Goal: Information Seeking & Learning: Learn about a topic

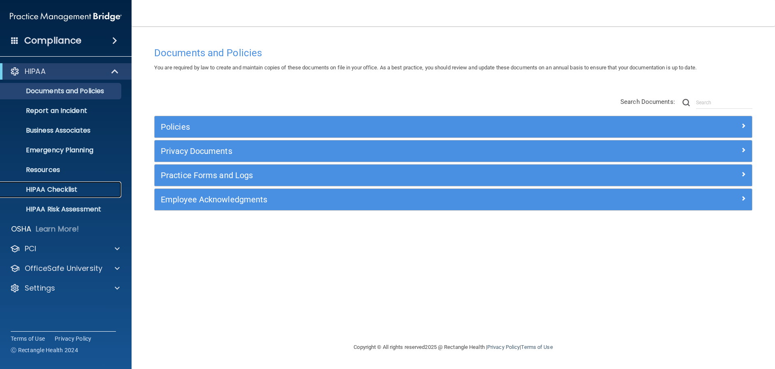
click at [48, 187] on p "HIPAA Checklist" at bounding box center [61, 190] width 112 height 8
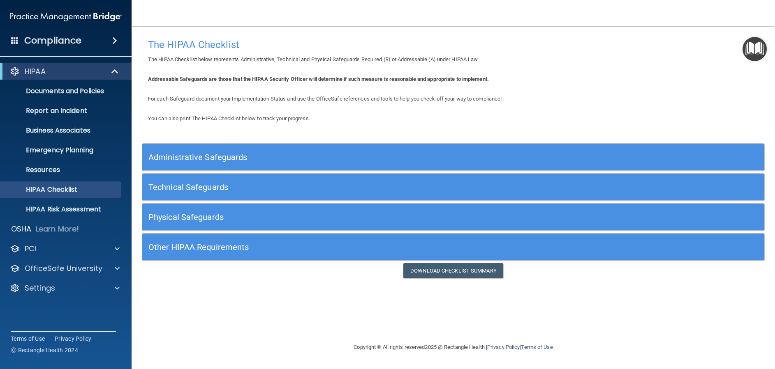
click at [245, 157] on h5 "Administrative Safeguards" at bounding box center [375, 157] width 454 height 9
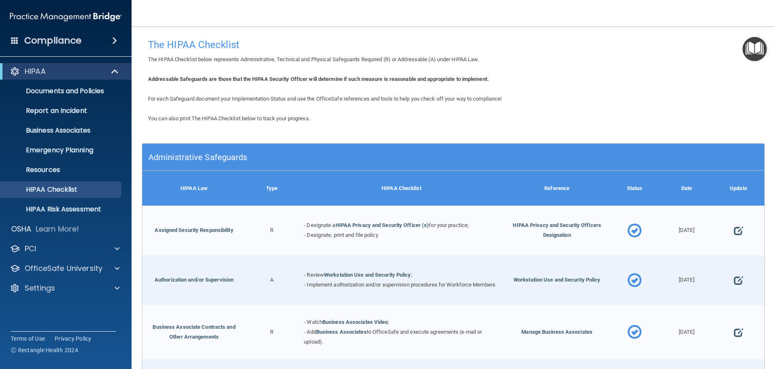
click at [350, 189] on div "HIPAA Checklist" at bounding box center [401, 188] width 207 height 35
click at [390, 169] on div "Administrative Safeguards" at bounding box center [453, 157] width 622 height 27
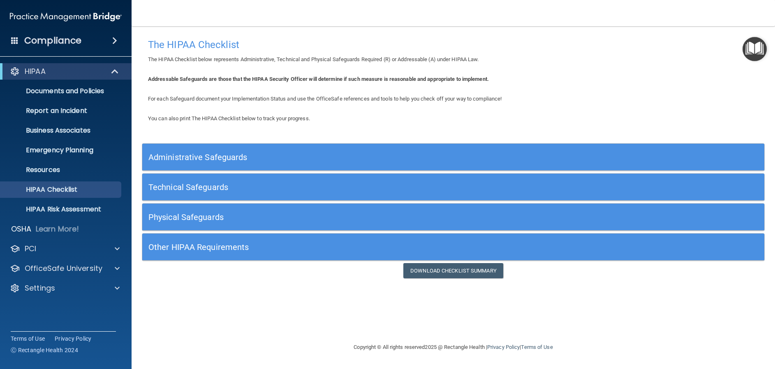
click at [387, 177] on div "Technical Safeguards" at bounding box center [453, 187] width 622 height 27
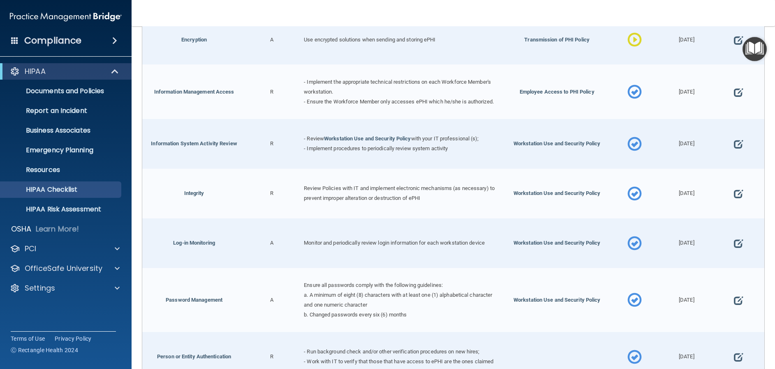
scroll to position [329, 0]
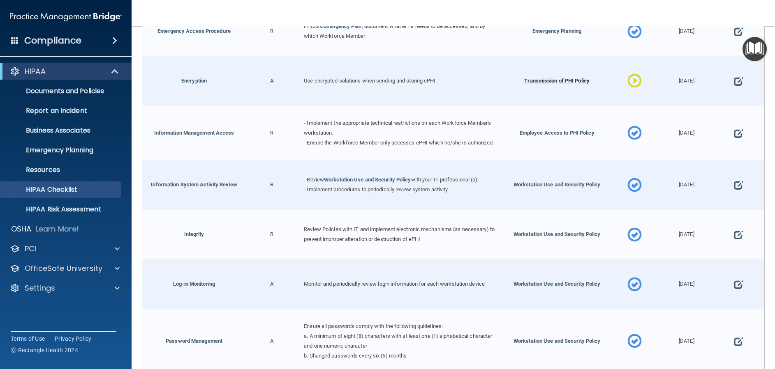
click at [547, 78] on span "Transmission of PHI Policy" at bounding box center [556, 81] width 65 height 6
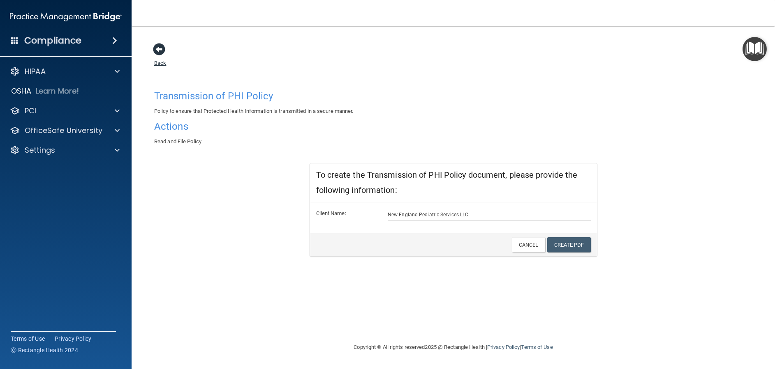
click at [159, 44] on span at bounding box center [159, 49] width 12 height 12
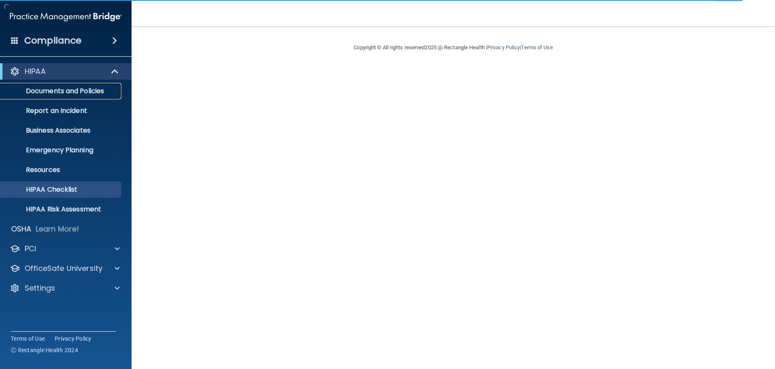
click at [82, 90] on p "Documents and Policies" at bounding box center [61, 91] width 112 height 8
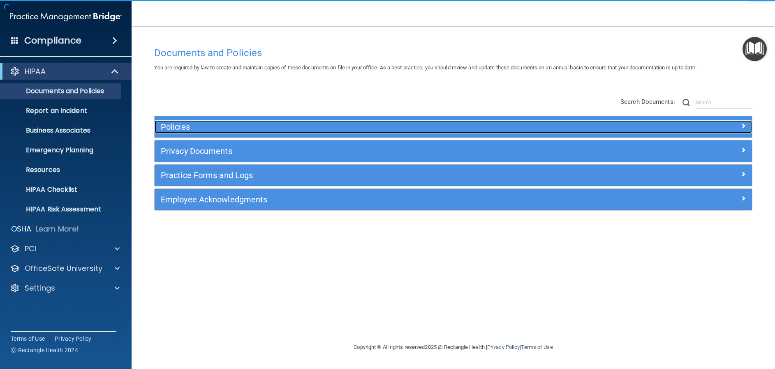
click at [203, 129] on h5 "Policies" at bounding box center [379, 126] width 436 height 9
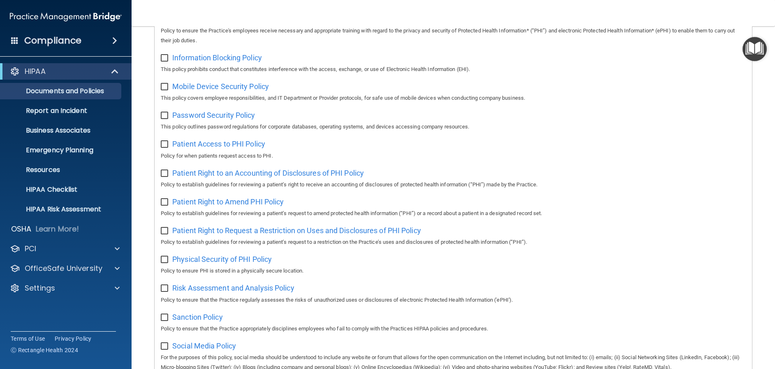
scroll to position [452, 0]
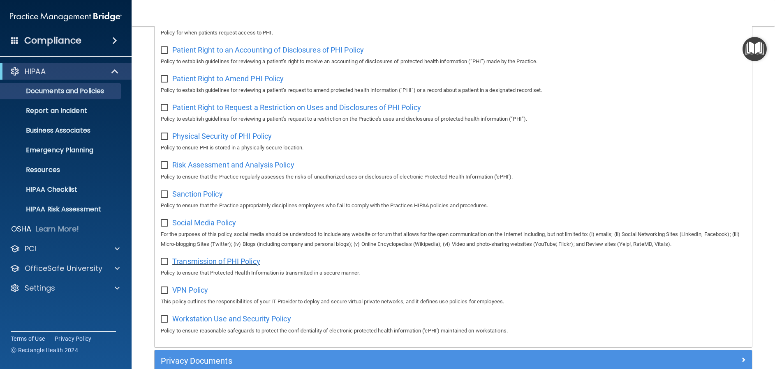
click at [207, 266] on span "Transmission of PHI Policy" at bounding box center [216, 261] width 88 height 9
click at [185, 295] on span "VPN Policy" at bounding box center [190, 290] width 36 height 9
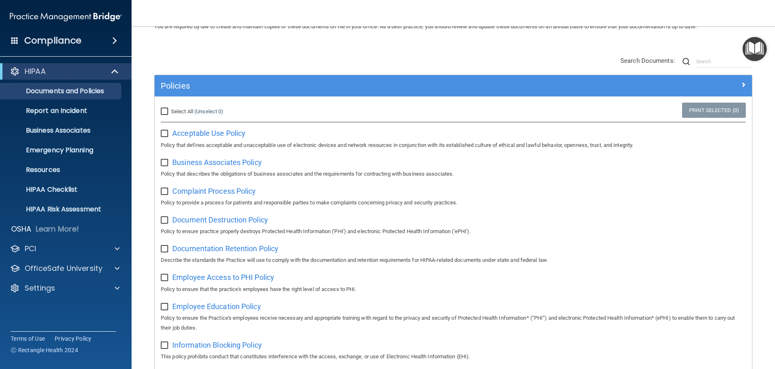
scroll to position [0, 0]
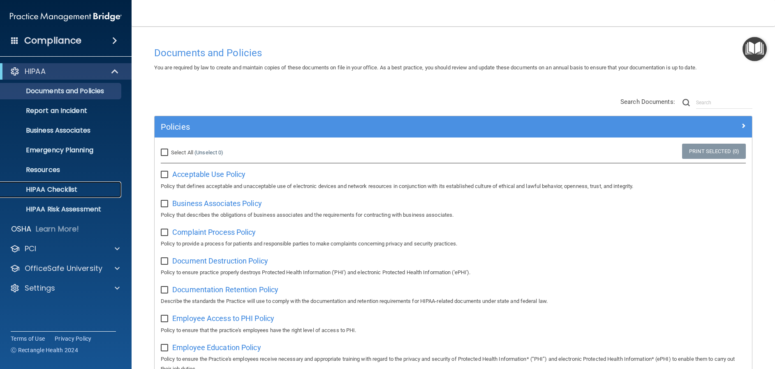
click at [55, 188] on p "HIPAA Checklist" at bounding box center [61, 190] width 112 height 8
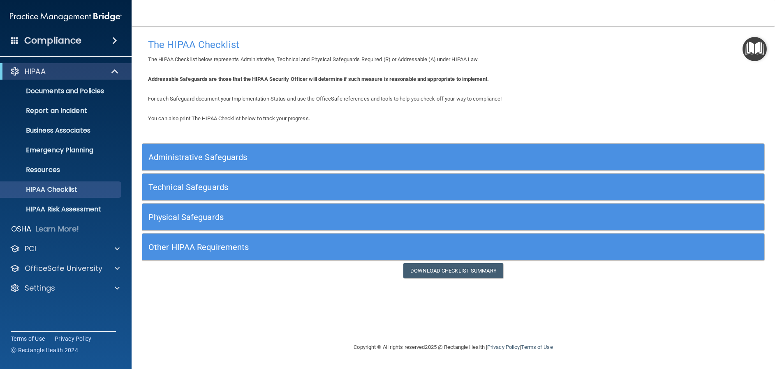
click at [283, 181] on div "Technical Safeguards" at bounding box center [375, 187] width 466 height 18
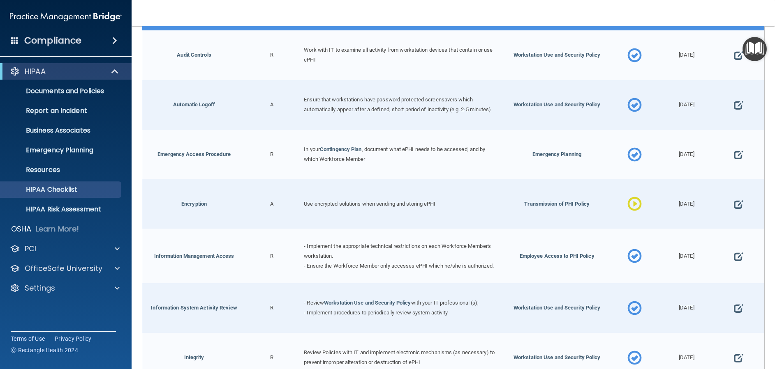
scroll to position [41, 0]
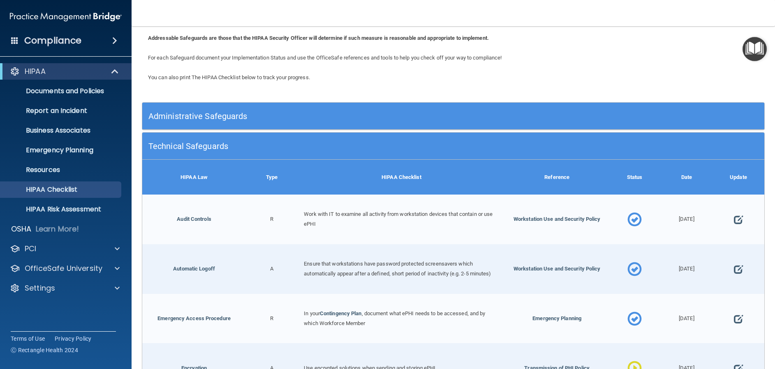
click at [357, 144] on h5 "Technical Safeguards" at bounding box center [375, 146] width 454 height 9
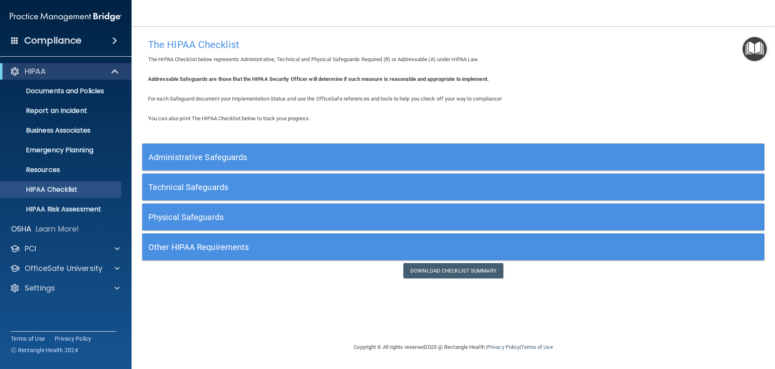
click at [353, 213] on h5 "Physical Safeguards" at bounding box center [375, 217] width 454 height 9
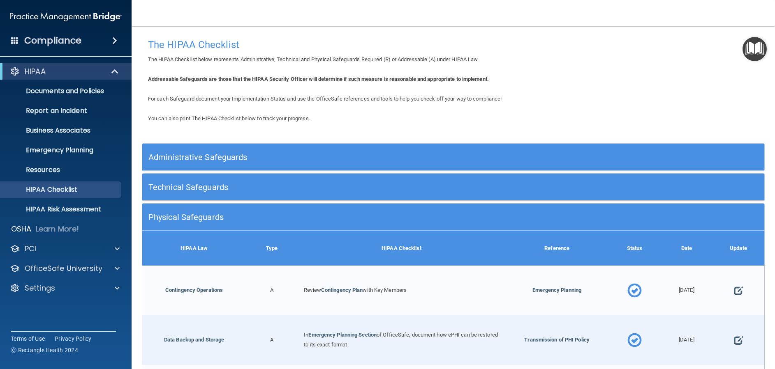
click at [328, 210] on div "Physical Safeguards" at bounding box center [375, 217] width 466 height 18
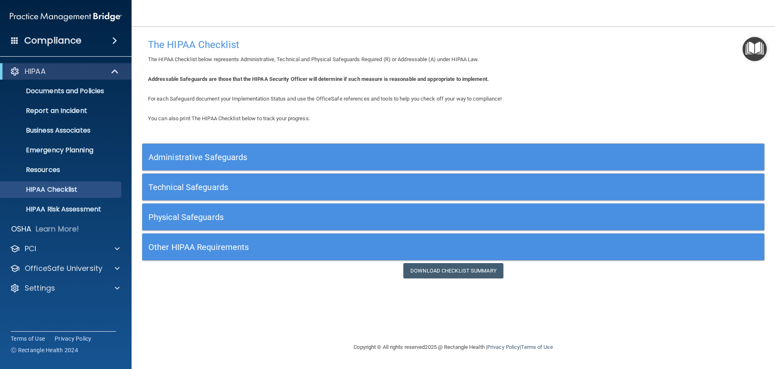
click at [323, 243] on h5 "Other HIPAA Requirements" at bounding box center [375, 247] width 454 height 9
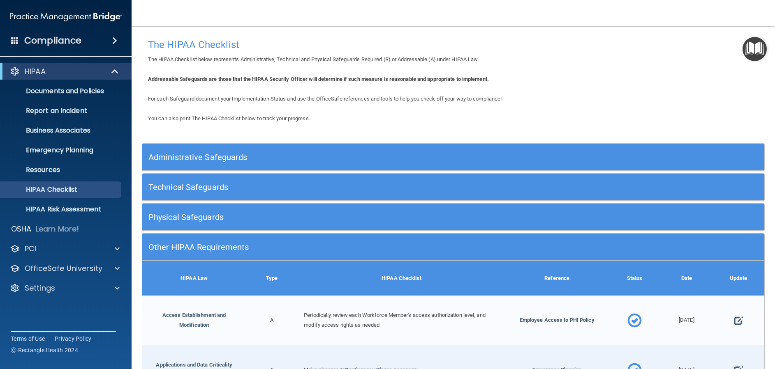
click at [328, 249] on h5 "Other HIPAA Requirements" at bounding box center [375, 247] width 454 height 9
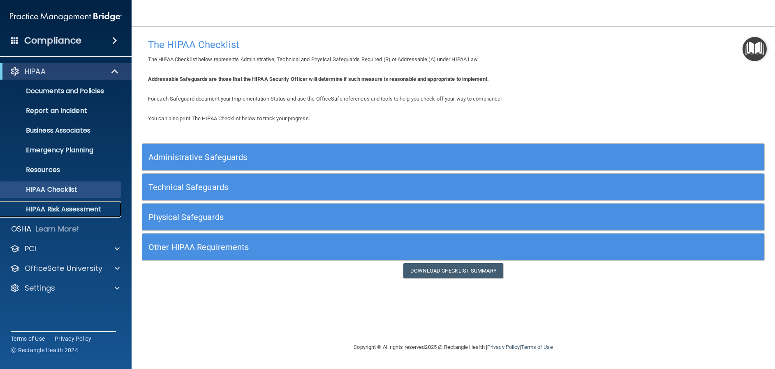
click at [76, 208] on p "HIPAA Risk Assessment" at bounding box center [61, 209] width 112 height 8
